Goal: Task Accomplishment & Management: Use online tool/utility

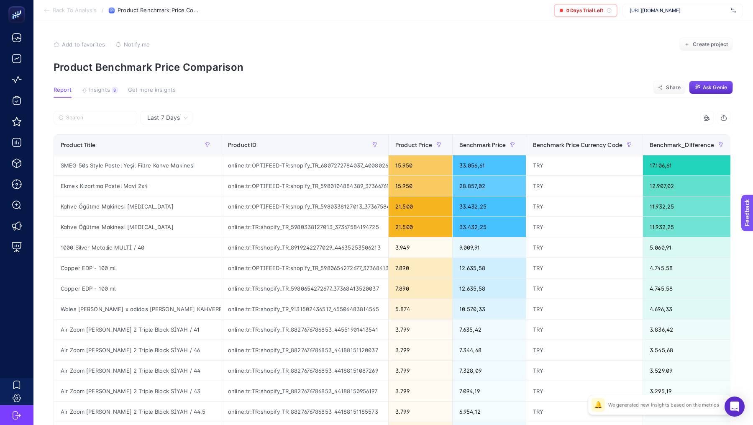
click at [658, 12] on span "[URL][DOMAIN_NAME]" at bounding box center [679, 10] width 98 height 7
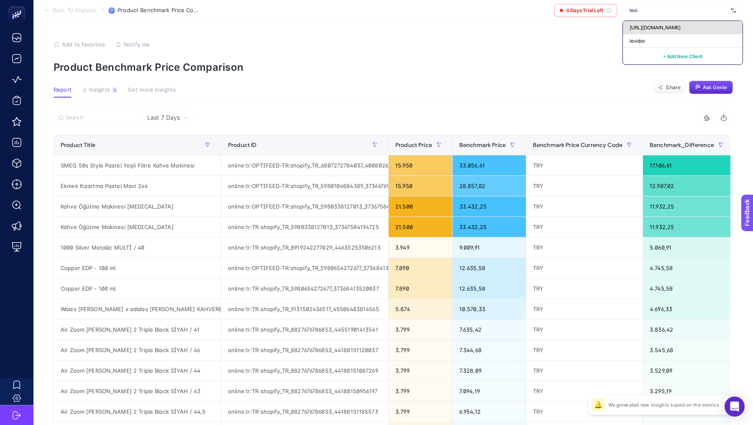
type input "levi"
click at [655, 28] on span "[URL][DOMAIN_NAME]" at bounding box center [655, 27] width 51 height 7
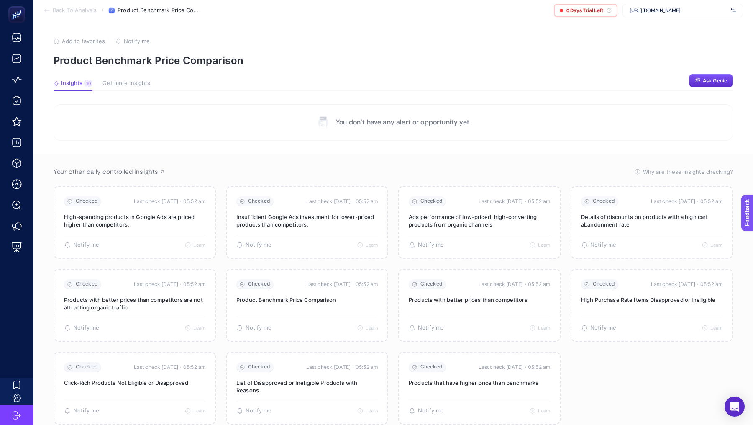
click at [661, 15] on div "[URL][DOMAIN_NAME]" at bounding box center [683, 10] width 121 height 13
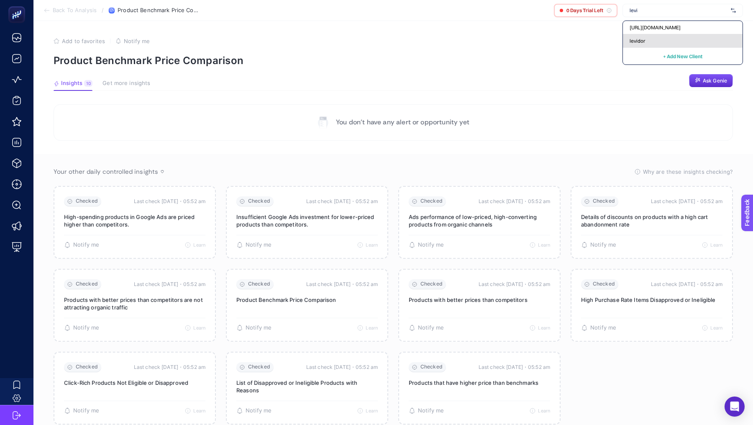
type input "levi"
click at [655, 43] on div "levidor" at bounding box center [683, 40] width 120 height 13
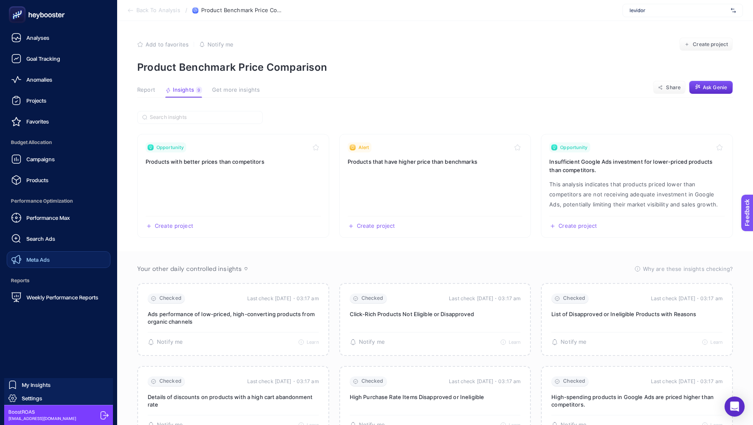
click at [42, 255] on div "Meta Ads" at bounding box center [30, 260] width 39 height 10
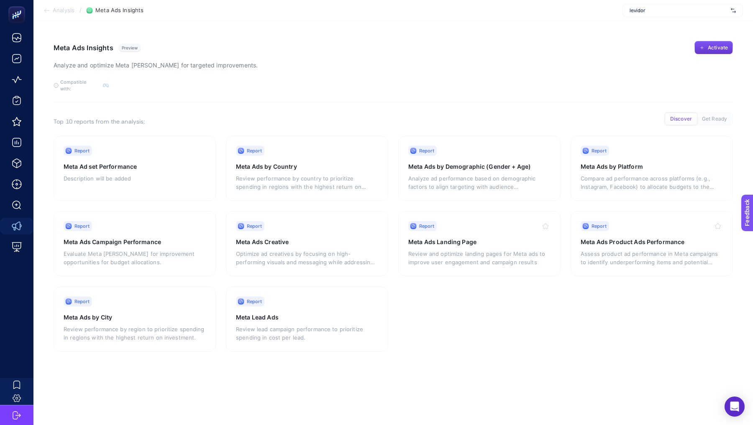
click at [713, 44] on button "Activate" at bounding box center [714, 47] width 39 height 13
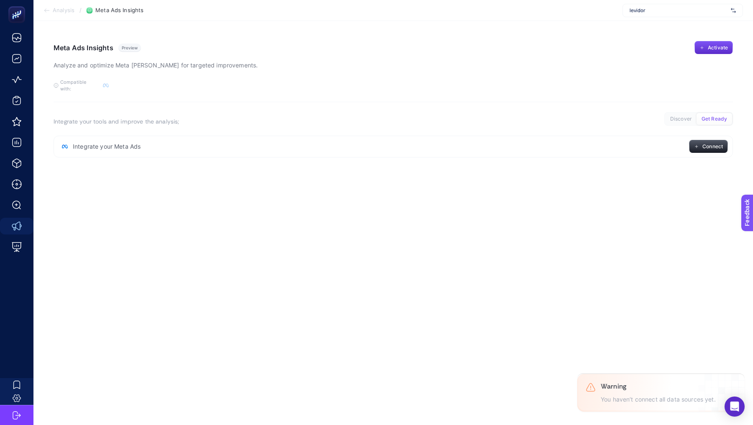
click at [708, 147] on div "Integrate your Meta Ads Connect" at bounding box center [394, 147] width 680 height 22
click at [705, 143] on span "Connect" at bounding box center [713, 146] width 21 height 7
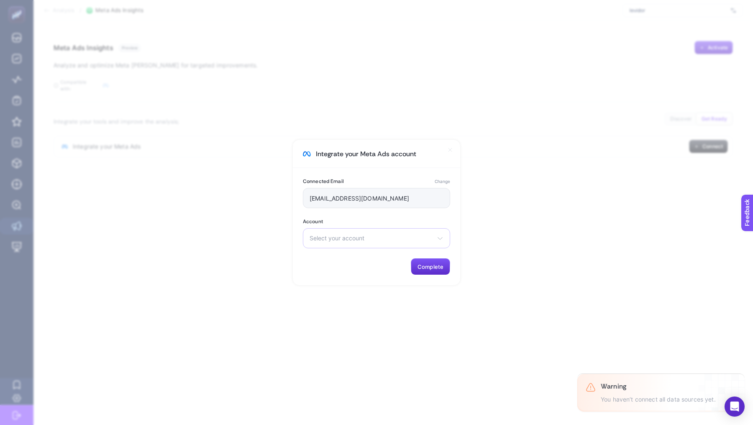
click at [360, 234] on div "Select your account HİFA ELEKTRONİK BİLİŞİM TEKSTİL SANAYİ TİCARET LİMİTED ŞİRK…" at bounding box center [376, 238] width 147 height 20
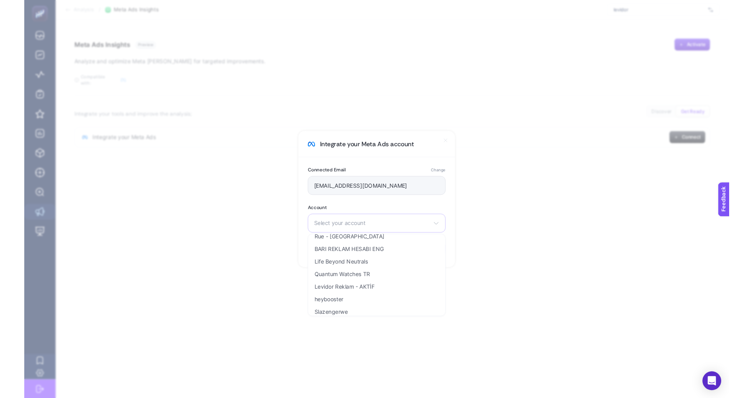
scroll to position [512, 0]
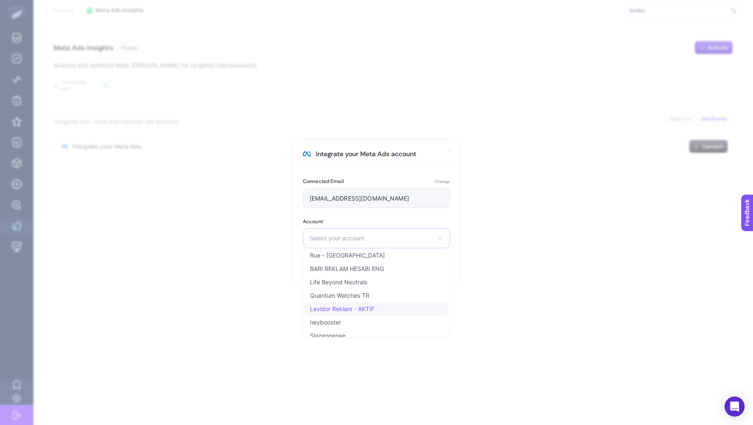
click at [365, 311] on span "Levidor Reklam - AKTİF" at bounding box center [342, 309] width 64 height 7
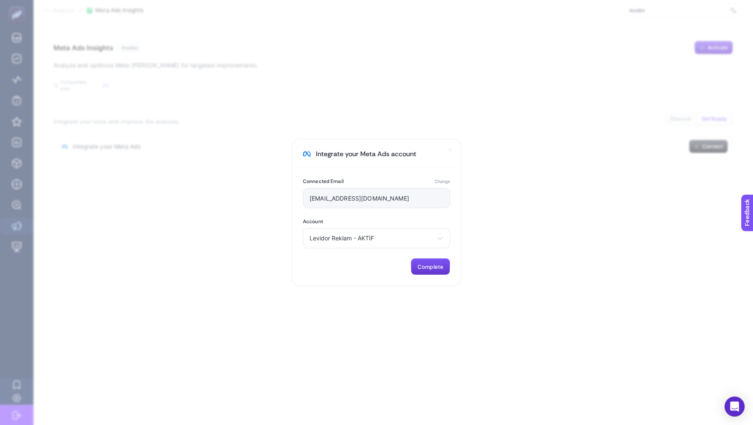
click at [428, 262] on button "Complete" at bounding box center [430, 266] width 39 height 17
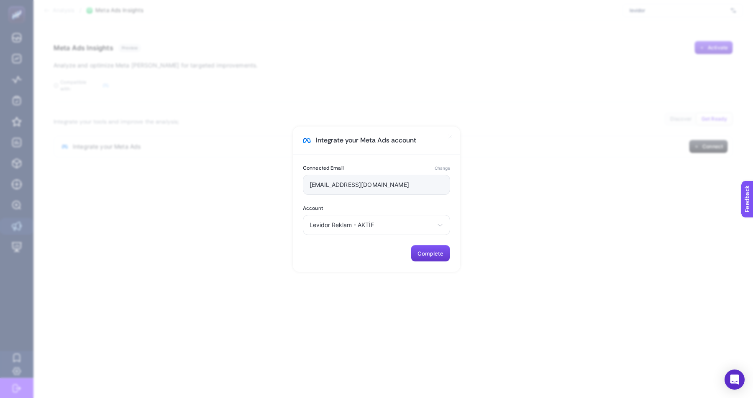
click at [437, 257] on button "Complete" at bounding box center [430, 253] width 39 height 17
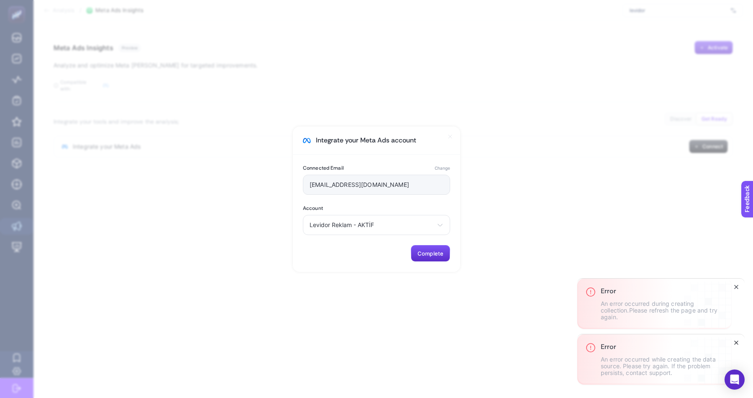
click at [738, 342] on icon "Close" at bounding box center [736, 342] width 7 height 7
click at [739, 338] on button "Close" at bounding box center [737, 342] width 10 height 10
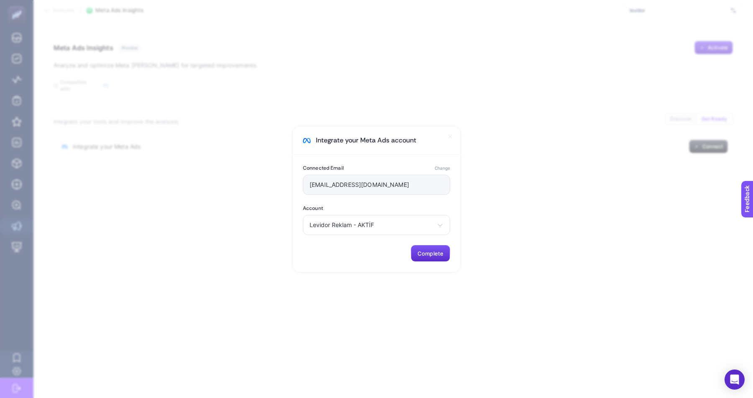
click at [383, 190] on div "[EMAIL_ADDRESS][DOMAIN_NAME]" at bounding box center [376, 185] width 147 height 20
click at [447, 165] on button "Change" at bounding box center [442, 168] width 15 height 7
click at [425, 265] on div "Connected Email Change [EMAIL_ADDRESS][DOMAIN_NAME] Account Levidor Reklam - AK…" at bounding box center [376, 212] width 167 height 117
click at [425, 260] on button "Complete" at bounding box center [430, 253] width 39 height 17
